Goal: Book appointment/travel/reservation

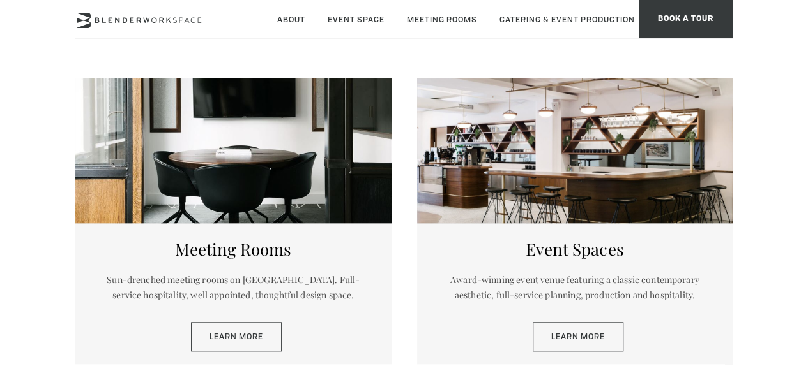
scroll to position [568, 0]
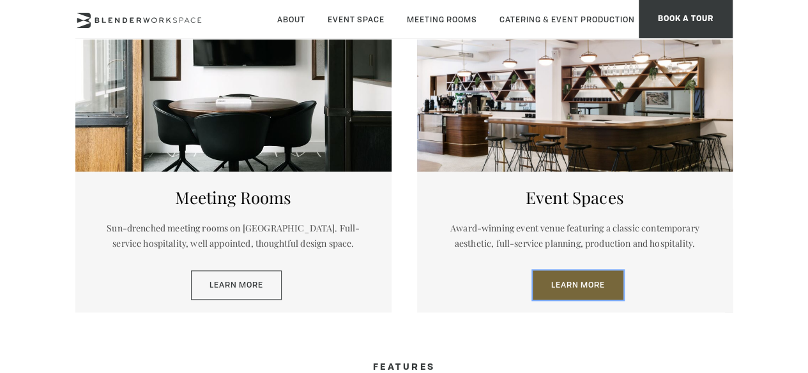
click at [586, 282] on link "Learn More" at bounding box center [577, 285] width 91 height 29
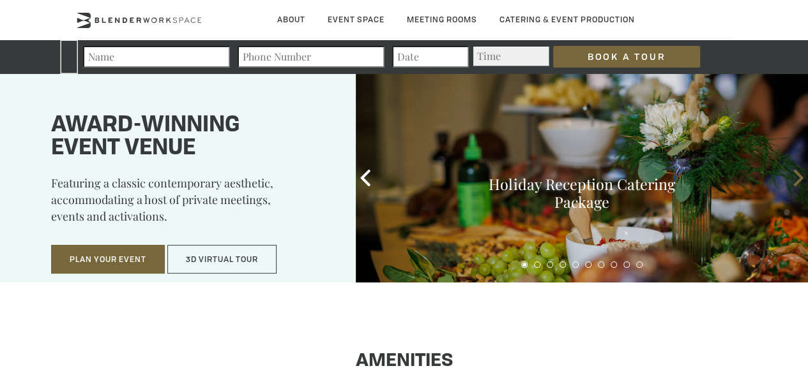
click at [791, 176] on icon at bounding box center [798, 178] width 17 height 17
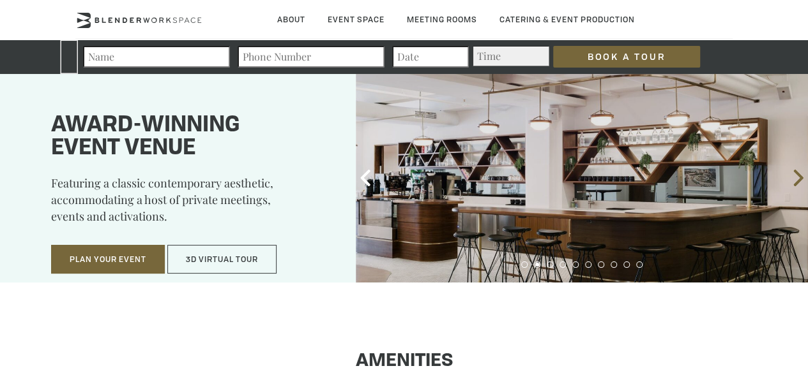
click at [791, 176] on icon at bounding box center [798, 178] width 17 height 17
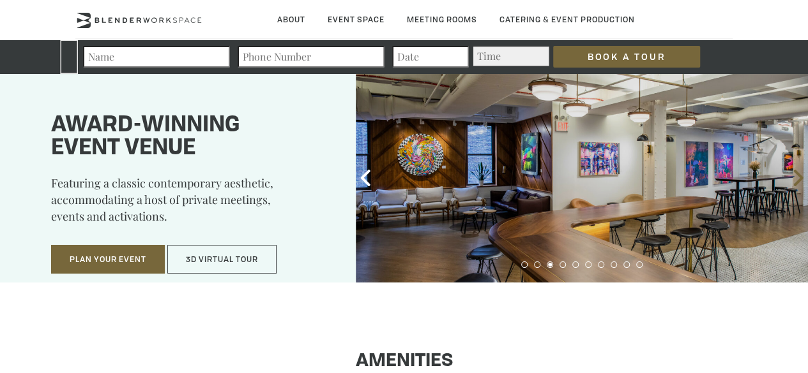
click at [791, 176] on icon at bounding box center [798, 178] width 17 height 17
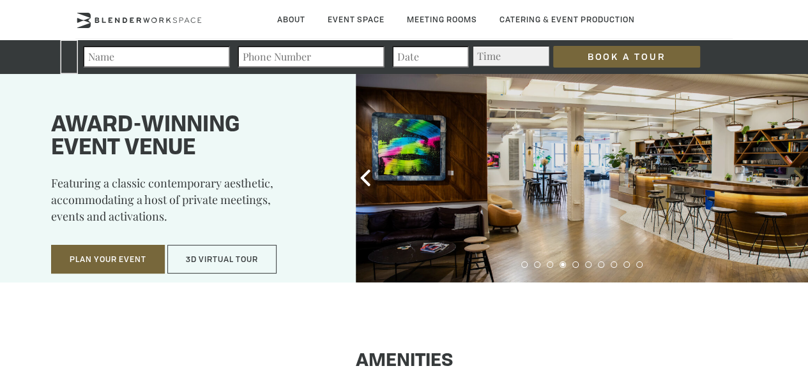
click at [791, 177] on icon at bounding box center [798, 178] width 17 height 17
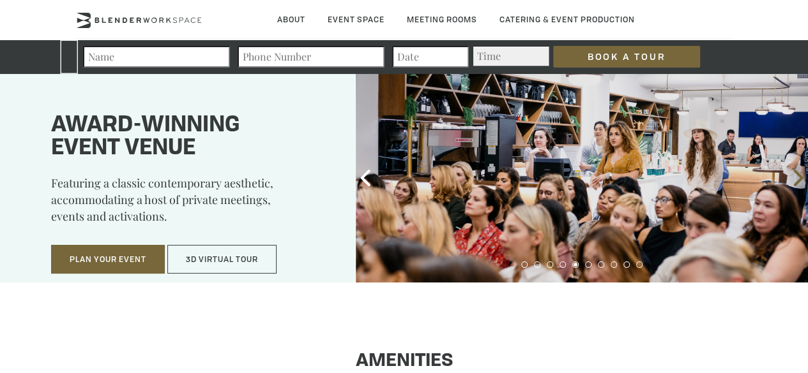
click at [791, 177] on icon at bounding box center [798, 178] width 17 height 17
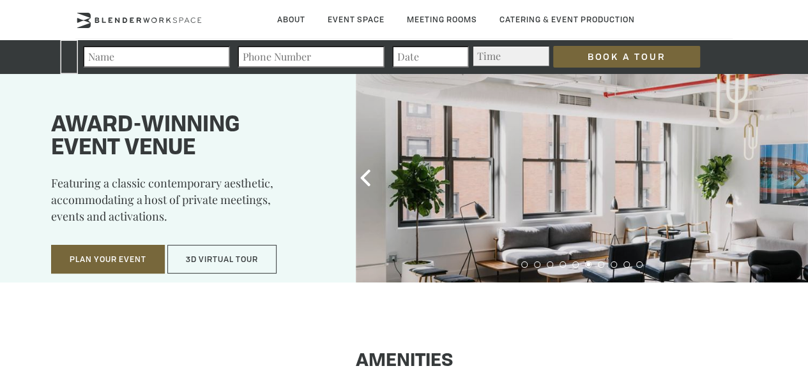
click at [791, 177] on icon at bounding box center [798, 178] width 17 height 17
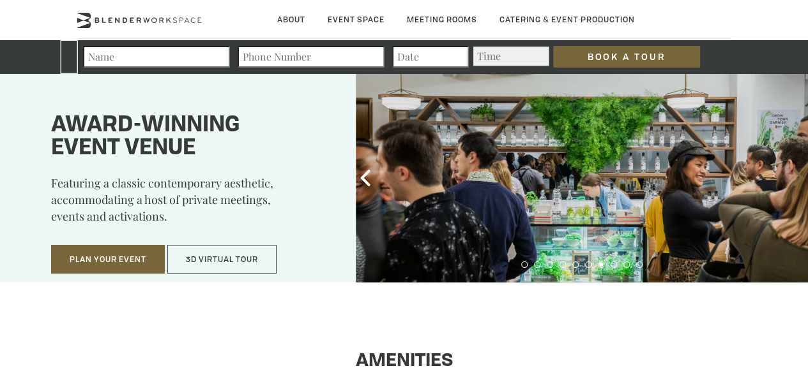
click at [791, 177] on icon at bounding box center [798, 178] width 17 height 17
